Goal: Transaction & Acquisition: Purchase product/service

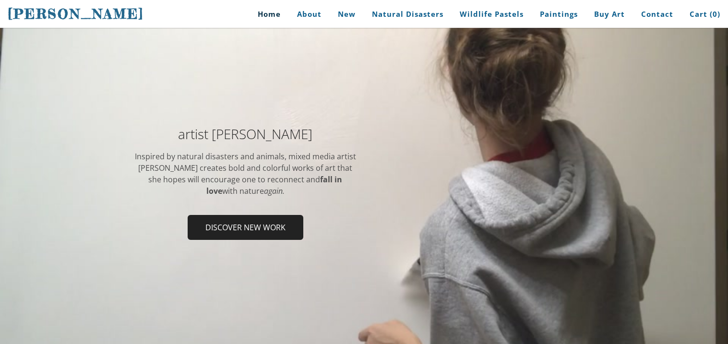
scroll to position [115, 0]
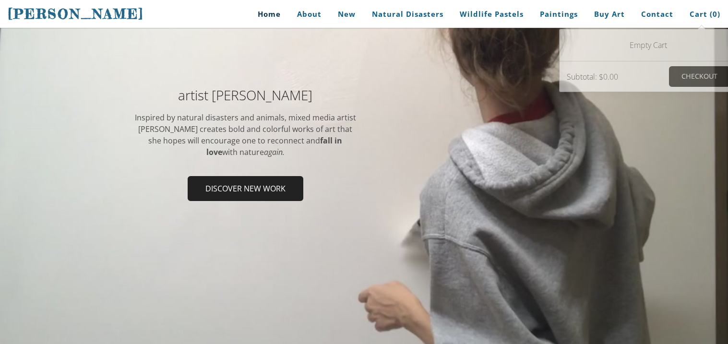
click at [532, 251] on div at bounding box center [364, 147] width 728 height 453
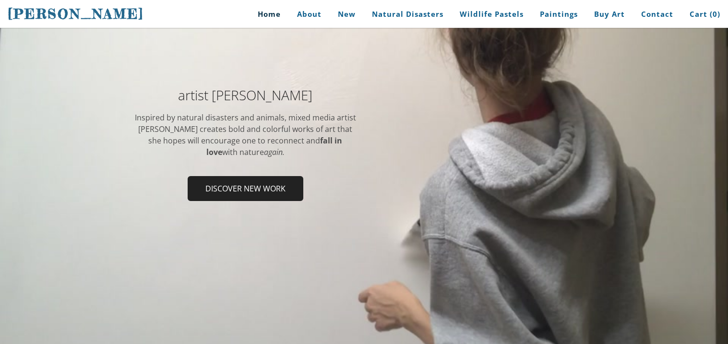
click at [380, 275] on div at bounding box center [364, 147] width 728 height 453
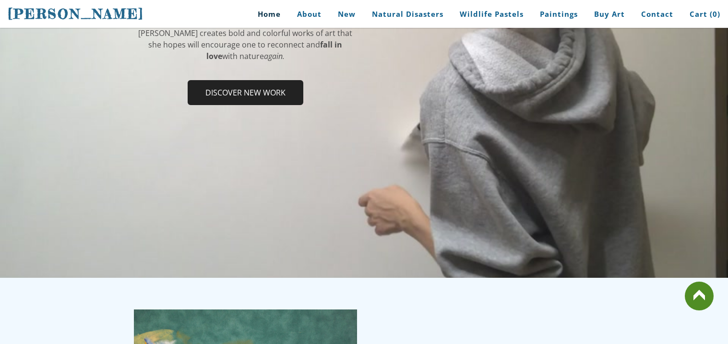
click at [718, 41] on div "artist Stephanie Peters Inspired by natural disasters and animals, mixed media …" at bounding box center [364, 51] width 728 height 172
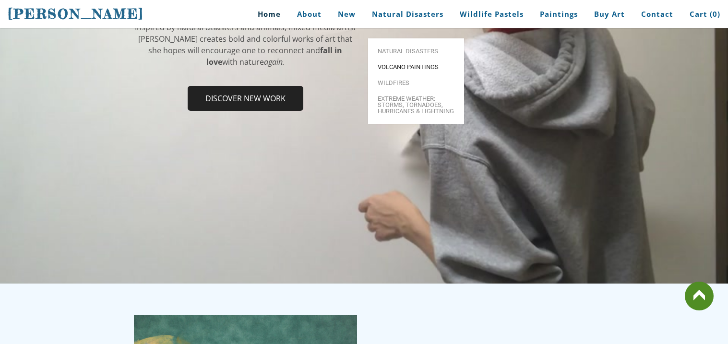
click at [412, 64] on span "Volcano paintings" at bounding box center [416, 67] width 77 height 6
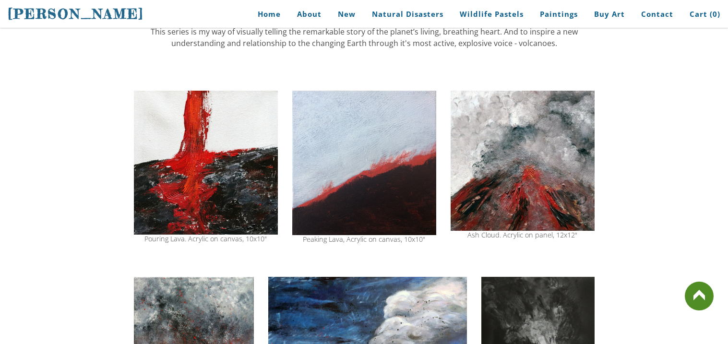
scroll to position [678, 0]
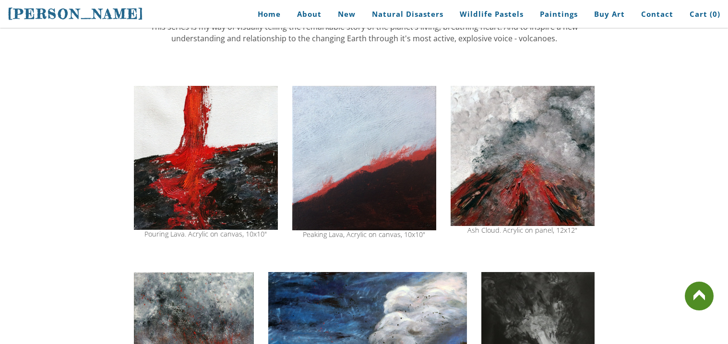
click at [588, 142] on img at bounding box center [523, 156] width 144 height 140
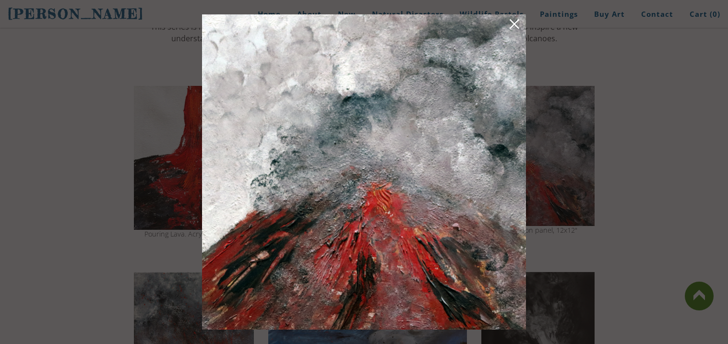
drag, startPoint x: 400, startPoint y: 71, endPoint x: 394, endPoint y: 125, distance: 55.2
click at [394, 125] on img at bounding box center [364, 171] width 324 height 315
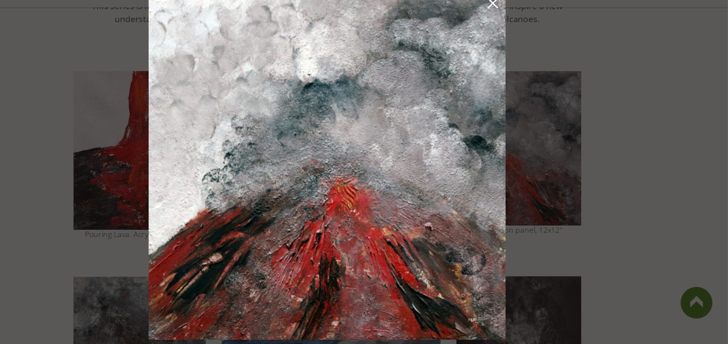
click at [601, 238] on div at bounding box center [364, 172] width 728 height 344
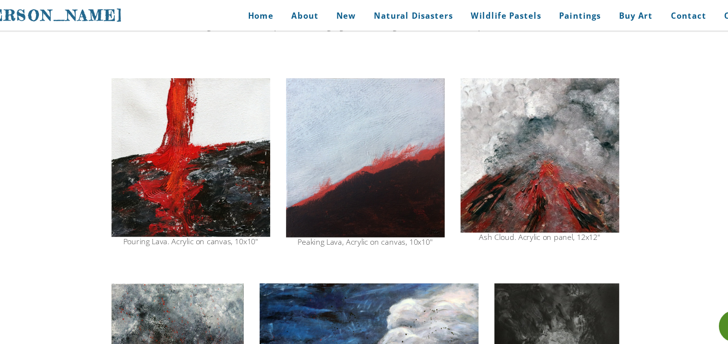
scroll to position [681, 0]
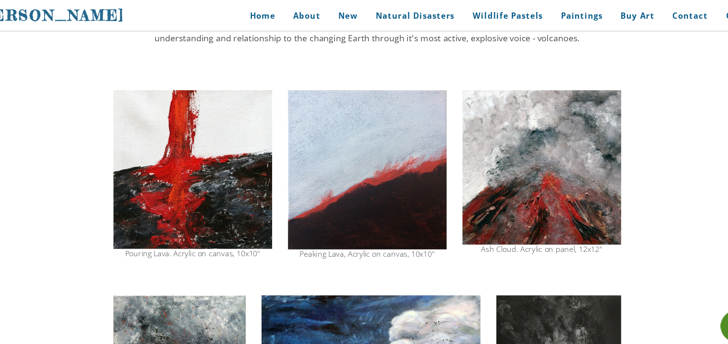
click at [469, 175] on img at bounding box center [523, 152] width 144 height 140
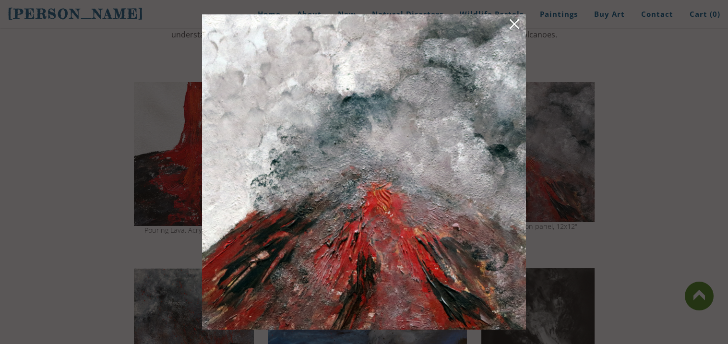
click at [517, 21] on link at bounding box center [514, 25] width 13 height 15
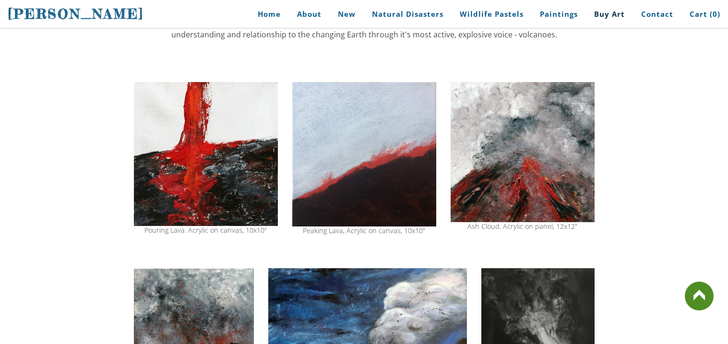
click at [606, 11] on link "Buy Art" at bounding box center [609, 14] width 45 height 22
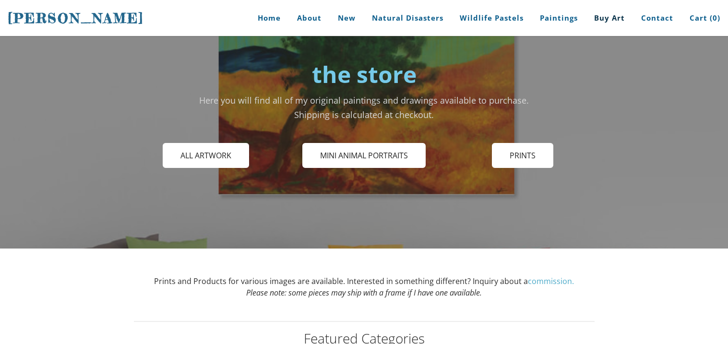
click at [228, 139] on div at bounding box center [206, 140] width 144 height 5
click at [222, 164] on span "All Artwork" at bounding box center [206, 155] width 85 height 23
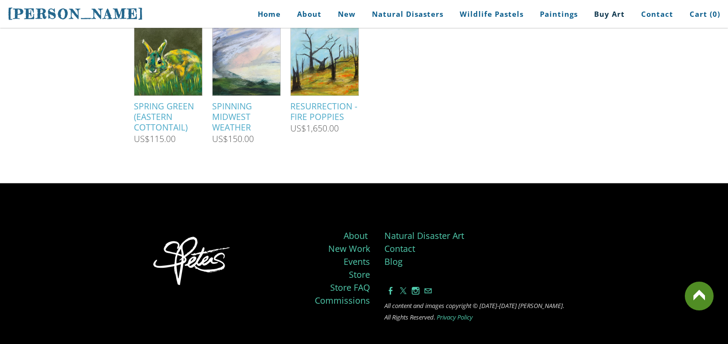
scroll to position [779, 0]
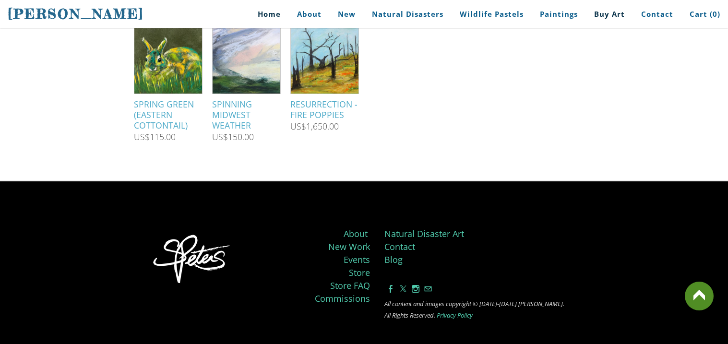
click at [266, 16] on link "Home" at bounding box center [265, 14] width 45 height 22
